Goal: Transaction & Acquisition: Download file/media

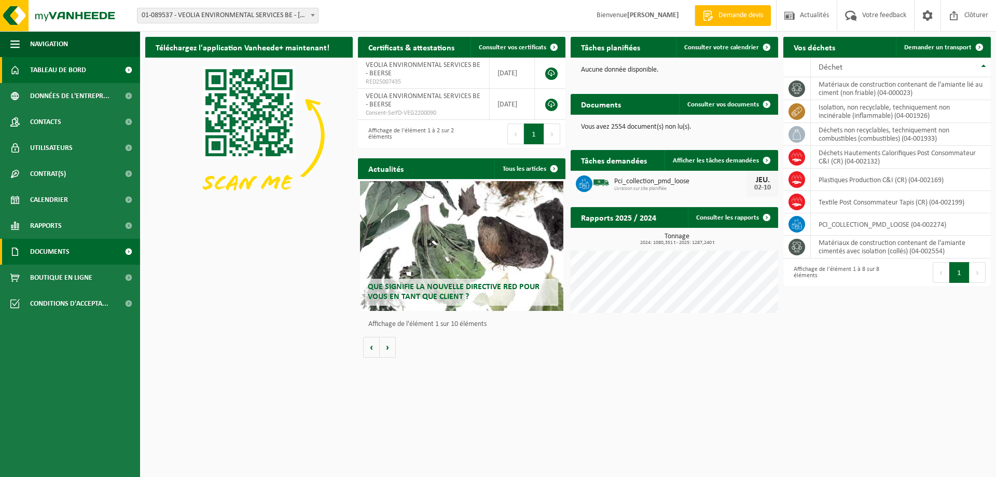
click at [42, 250] on span "Documents" at bounding box center [49, 252] width 39 height 26
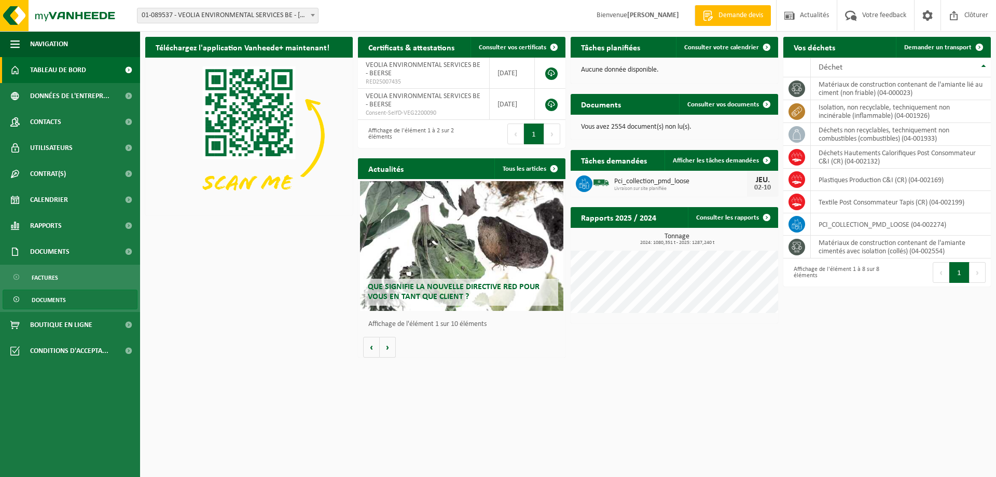
click at [38, 295] on span "Documents" at bounding box center [49, 300] width 34 height 20
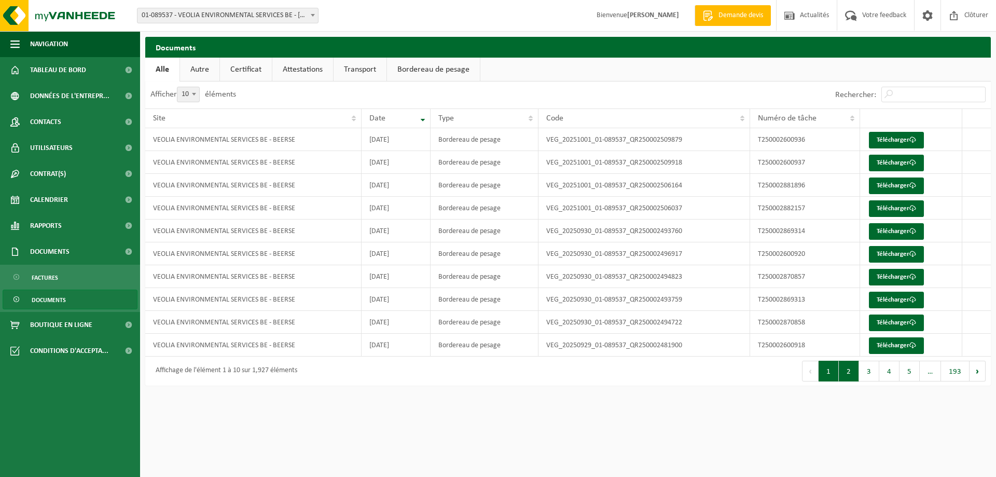
click at [853, 372] on button "2" at bounding box center [849, 371] width 20 height 21
click at [883, 373] on button "4" at bounding box center [890, 371] width 20 height 21
click at [904, 372] on button "5" at bounding box center [910, 371] width 20 height 21
click at [882, 209] on link "Télécharger" at bounding box center [896, 208] width 55 height 17
click at [890, 188] on link "Télécharger" at bounding box center [896, 185] width 55 height 17
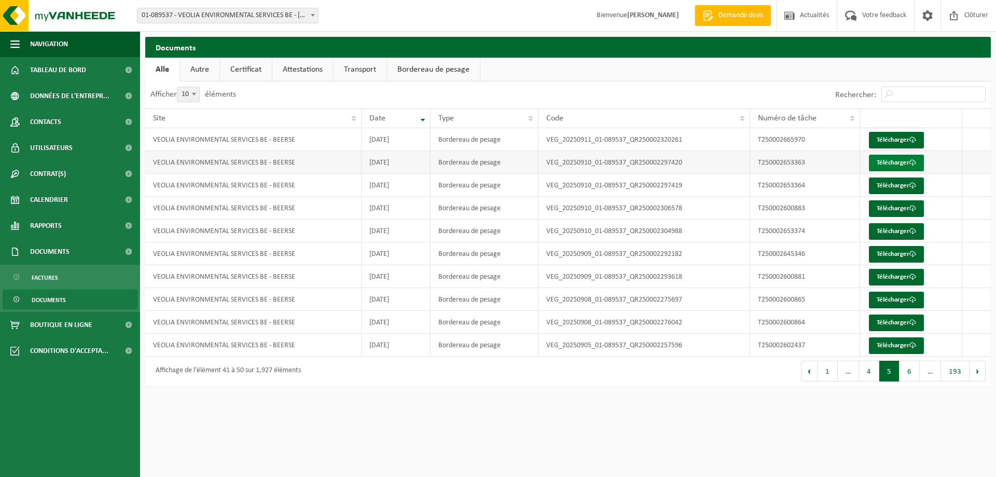
click at [885, 168] on link "Télécharger" at bounding box center [896, 163] width 55 height 17
click at [888, 140] on link "Télécharger" at bounding box center [896, 140] width 55 height 17
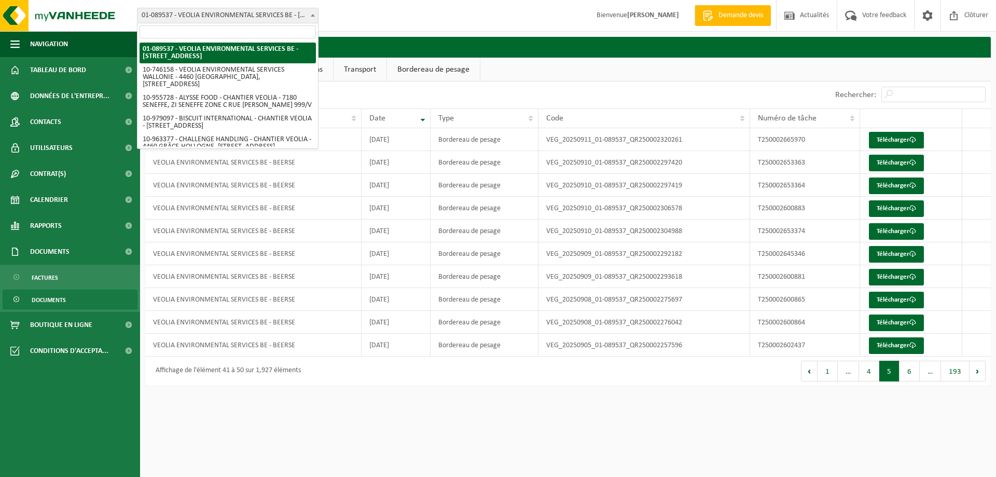
click at [314, 17] on span at bounding box center [313, 14] width 10 height 13
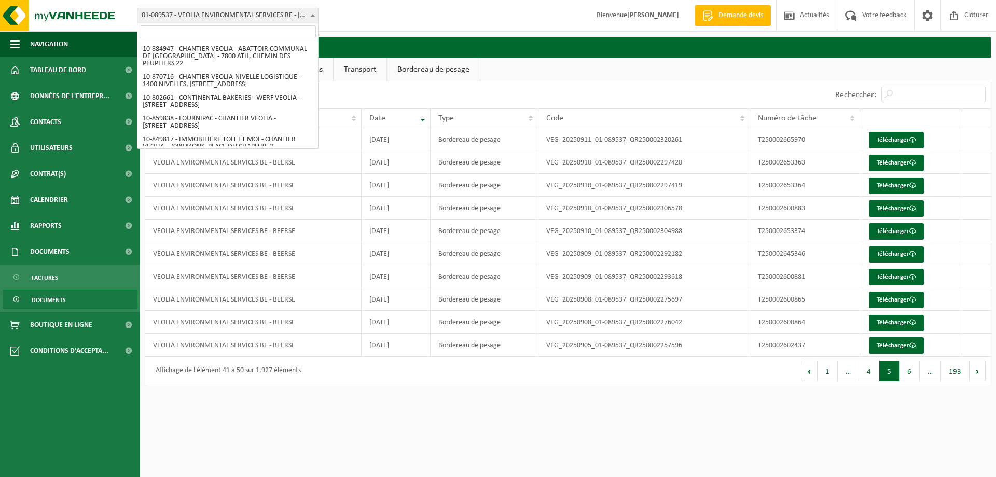
scroll to position [618, 0]
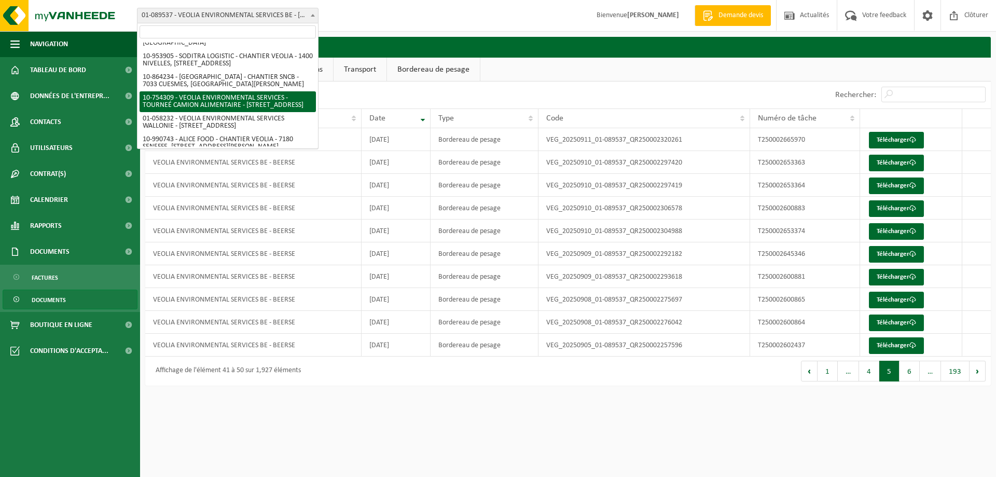
select select "95907"
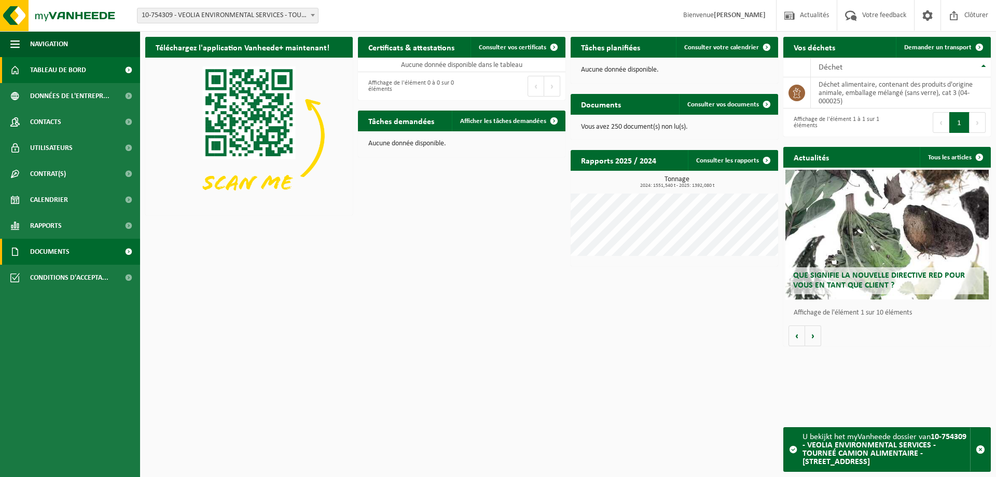
click at [52, 247] on span "Documents" at bounding box center [49, 252] width 39 height 26
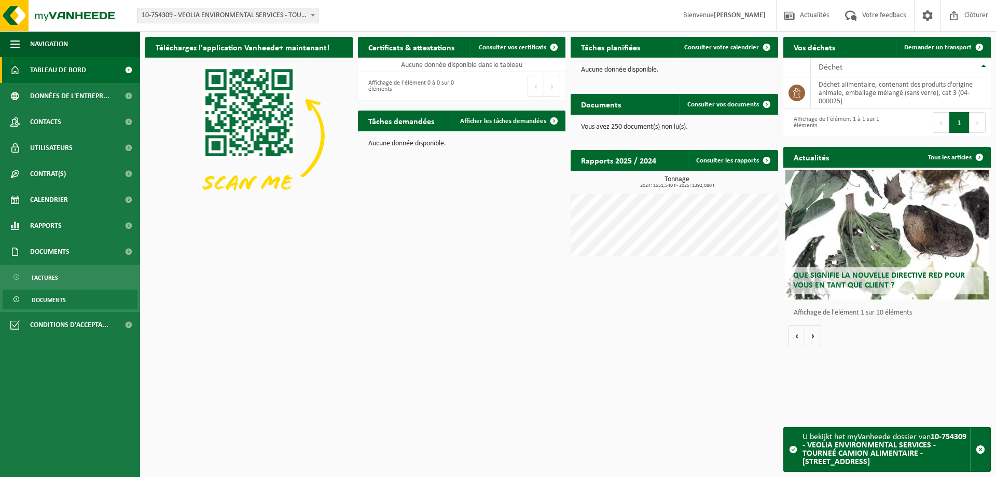
click at [45, 299] on span "Documents" at bounding box center [49, 300] width 34 height 20
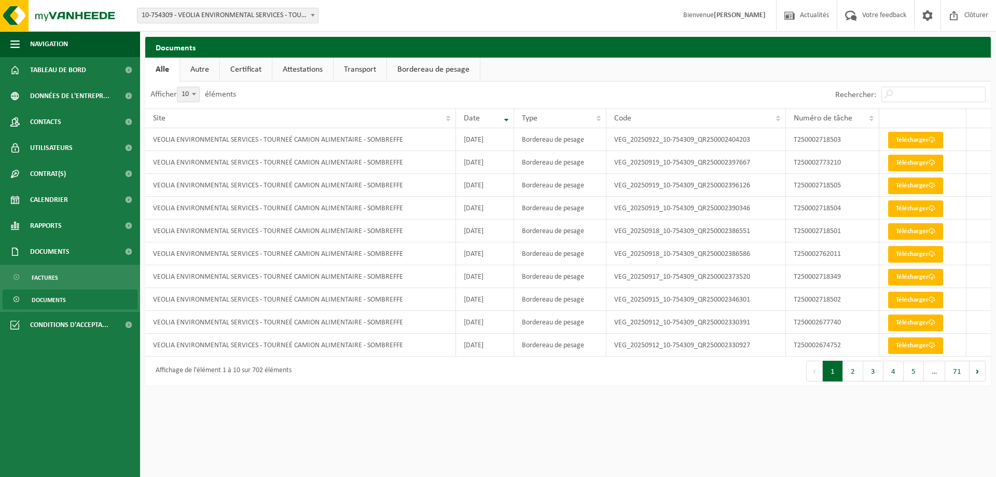
click at [855, 375] on button "2" at bounding box center [853, 371] width 20 height 21
drag, startPoint x: 876, startPoint y: 373, endPoint x: 613, endPoint y: 456, distance: 275.9
click at [628, 464] on html "Site: 01-089537 - VEOLIA ENVIRONMENTAL SERVICES BE - 2340 BEERSE, STEENBAKKERSD…" at bounding box center [498, 238] width 996 height 477
click at [911, 186] on link "Télécharger" at bounding box center [915, 185] width 55 height 17
click at [904, 162] on link "Télécharger" at bounding box center [915, 163] width 55 height 17
